Goal: Navigation & Orientation: Go to known website

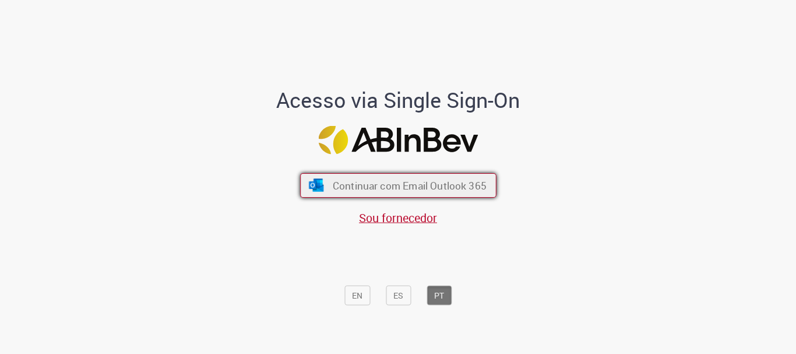
click at [461, 183] on span "Continuar com Email Outlook 365" at bounding box center [409, 185] width 154 height 13
